Goal: Find contact information: Find contact information

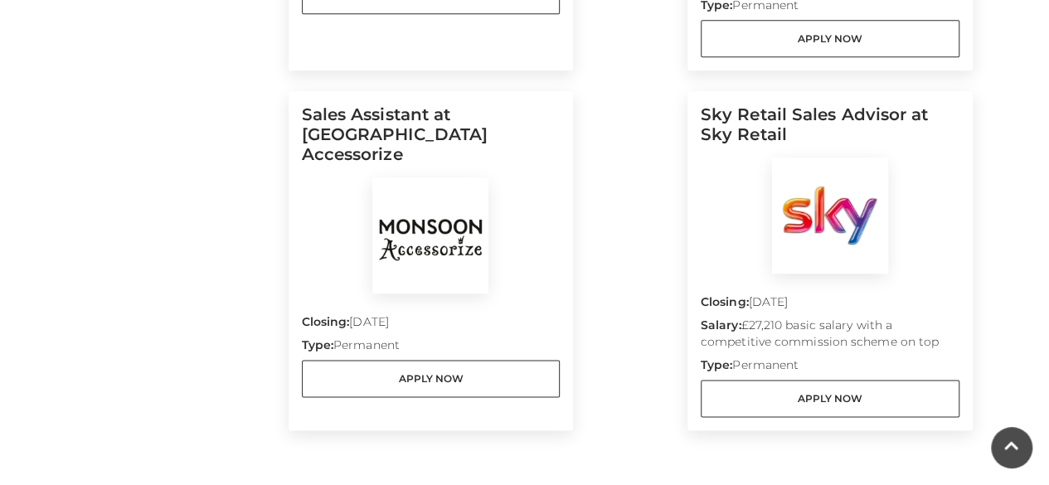
scroll to position [862, 0]
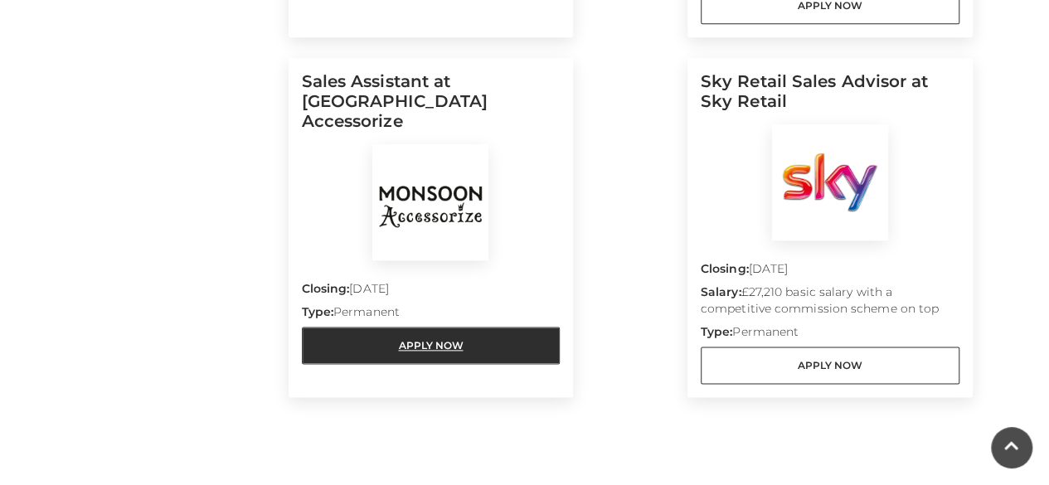
click at [439, 327] on link "Apply Now" at bounding box center [431, 345] width 259 height 37
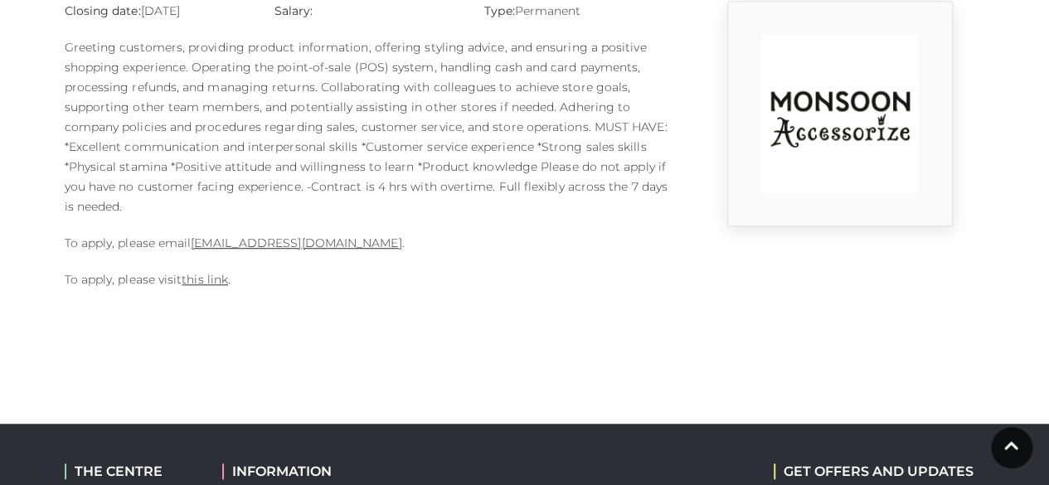
scroll to position [502, 0]
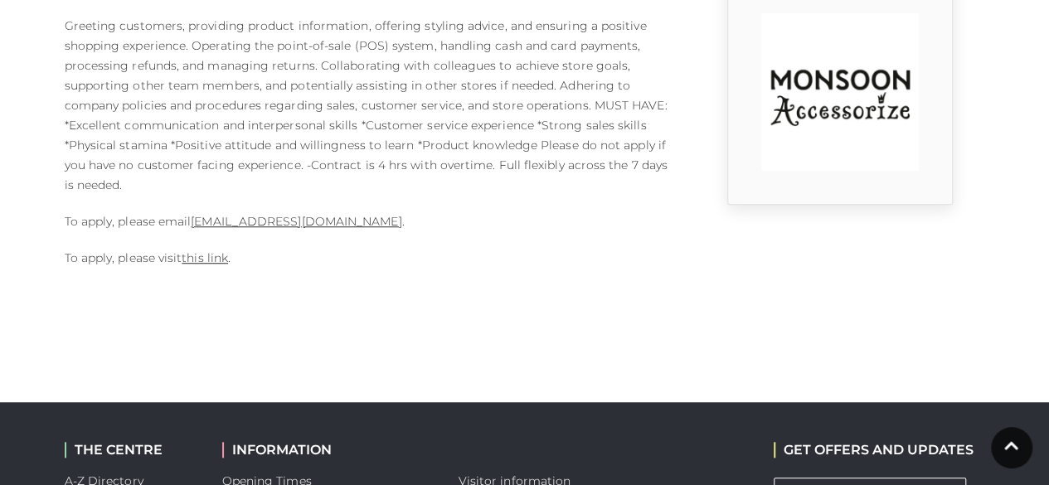
drag, startPoint x: 1055, startPoint y: 84, endPoint x: 1060, endPoint y: 266, distance: 182.4
click at [1048, 266] on html "Skip to Navigation Skip to Content Toggle navigation .st5{fill:none;stroke:#FFF…" at bounding box center [524, 137] width 1049 height 1278
click at [219, 256] on link "this link" at bounding box center [205, 257] width 46 height 15
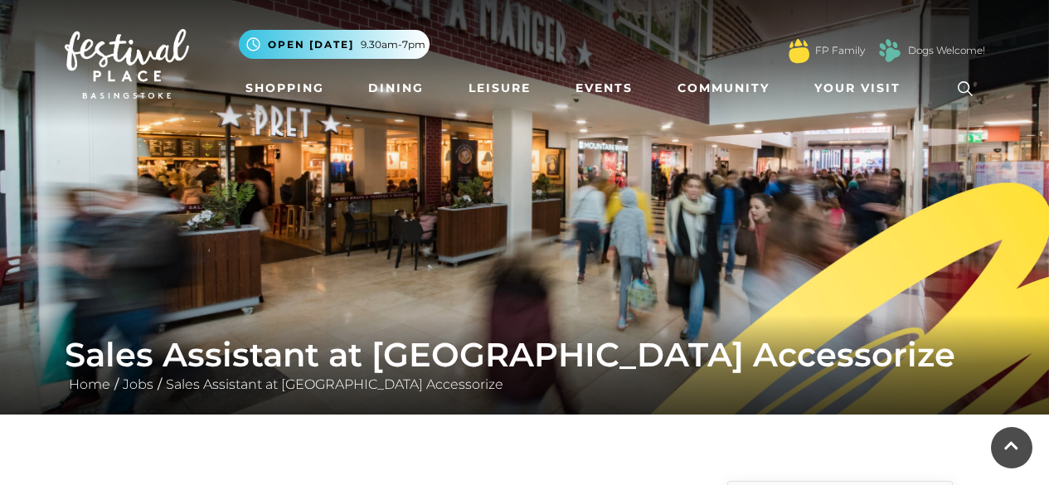
scroll to position [502, 0]
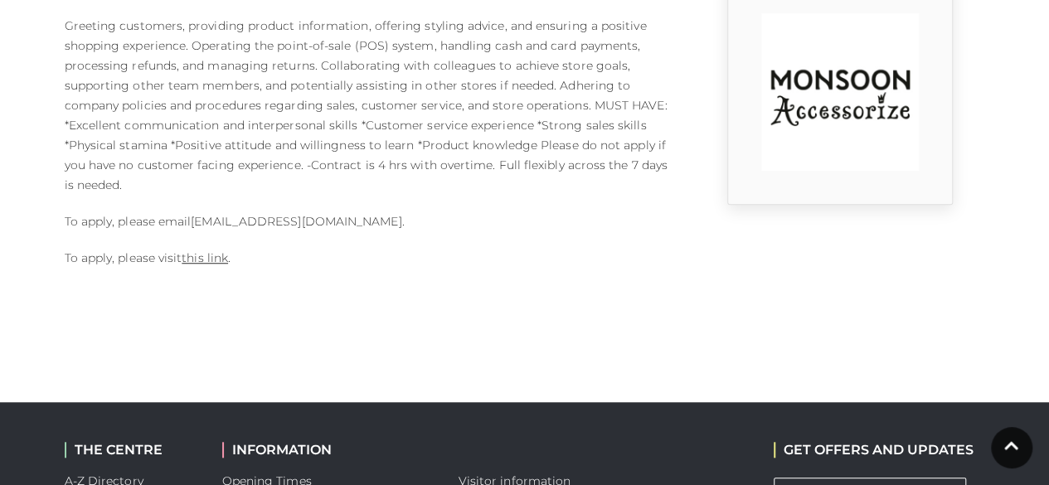
click at [385, 219] on link "[EMAIL_ADDRESS][DOMAIN_NAME]" at bounding box center [296, 221] width 211 height 15
click at [290, 357] on body "Skip to Navigation Skip to Content Toggle navigation .st5{fill:none;stroke:#FFF…" at bounding box center [524, 137] width 1049 height 1278
click at [196, 219] on link "[EMAIL_ADDRESS][DOMAIN_NAME]" at bounding box center [296, 221] width 211 height 15
drag, startPoint x: 190, startPoint y: 218, endPoint x: 410, endPoint y: 218, distance: 219.7
click at [410, 218] on p "To apply, please email 1124m@monsoonmail.rms-metro.com ." at bounding box center [367, 221] width 605 height 20
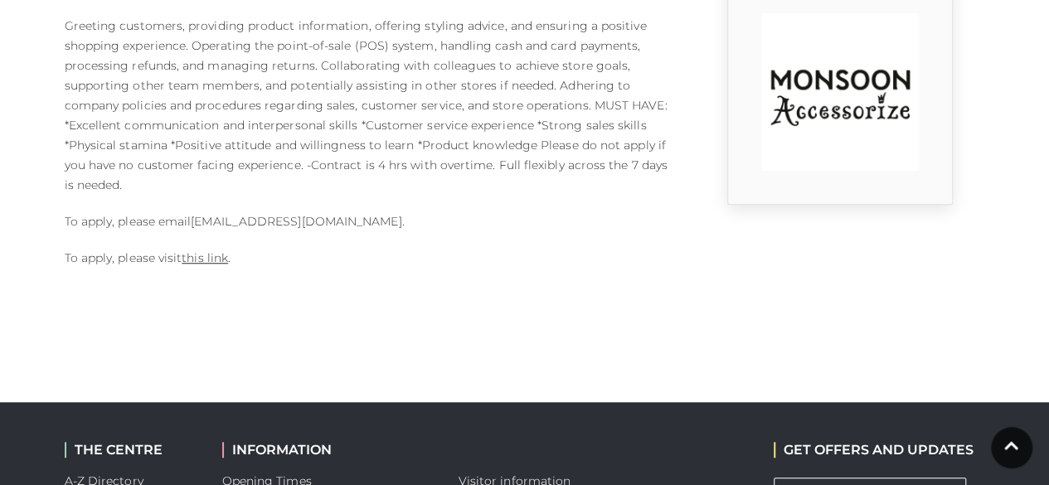
copy p "[EMAIL_ADDRESS][DOMAIN_NAME]"
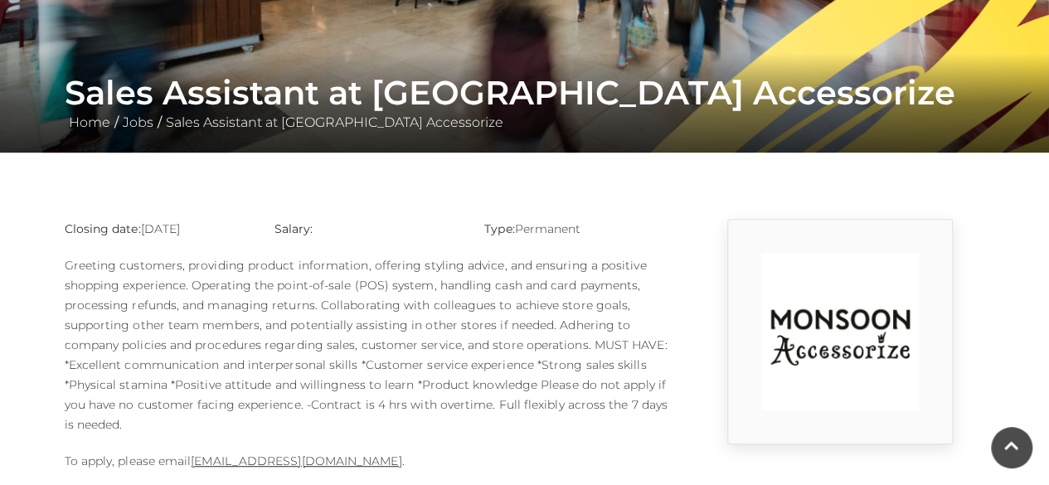
scroll to position [257, 0]
